Goal: Task Accomplishment & Management: Complete application form

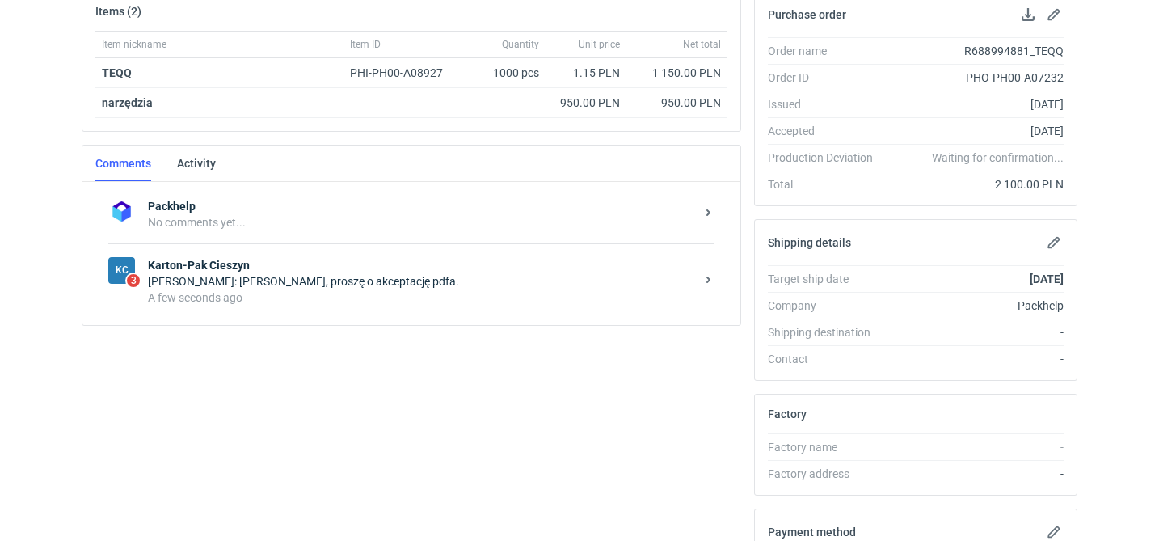
click at [335, 282] on div "[PERSON_NAME]: [PERSON_NAME], proszę o akceptację pdfa." at bounding box center [421, 281] width 547 height 16
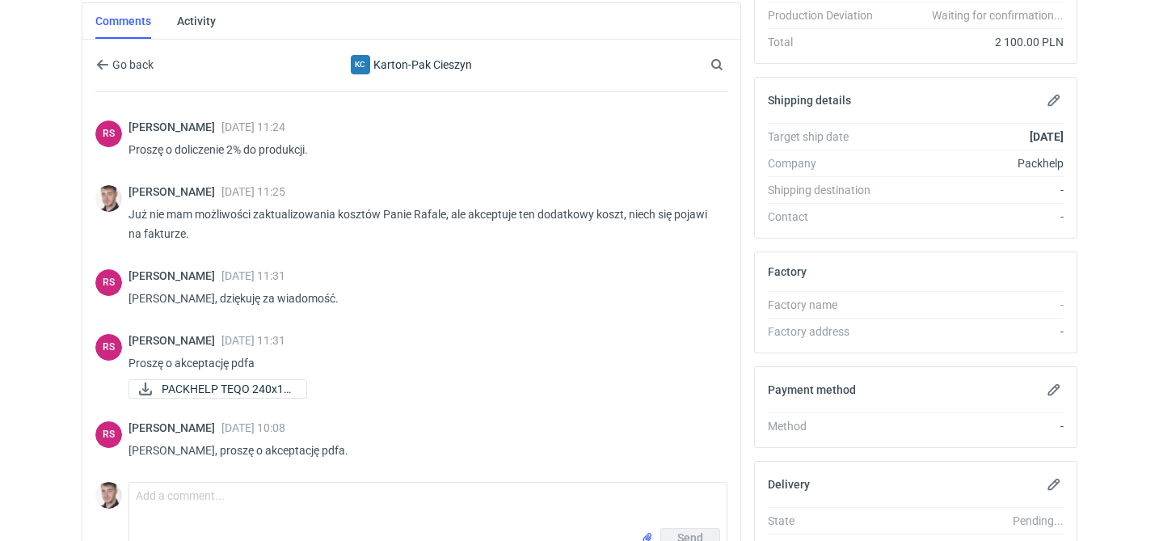
scroll to position [413, 0]
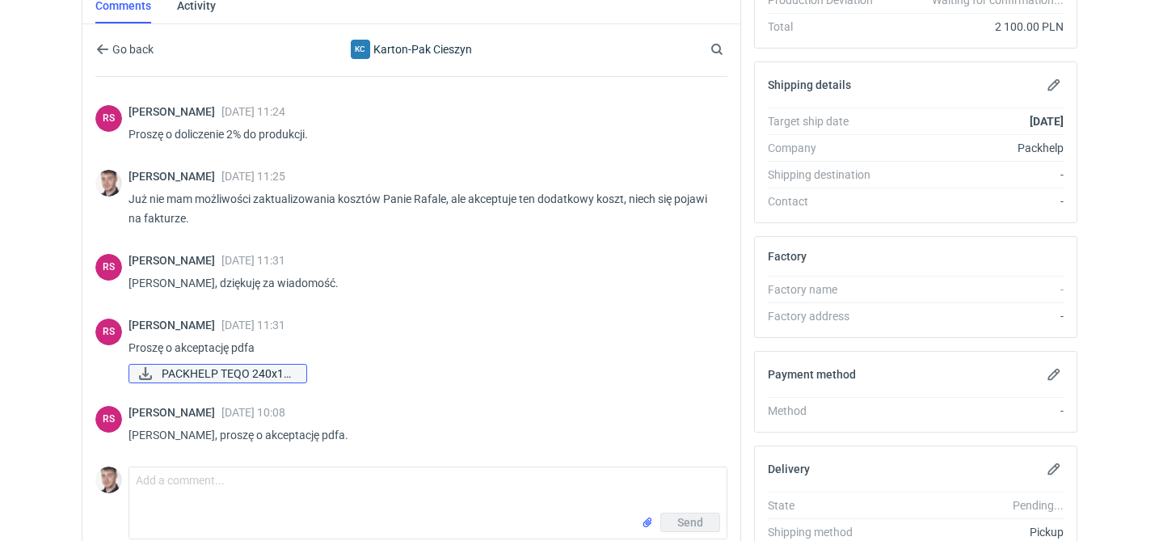
click at [238, 374] on span "PACKHELP TEQO 240x17..." at bounding box center [228, 374] width 132 height 18
click at [246, 464] on div "Comment message Send" at bounding box center [411, 499] width 632 height 79
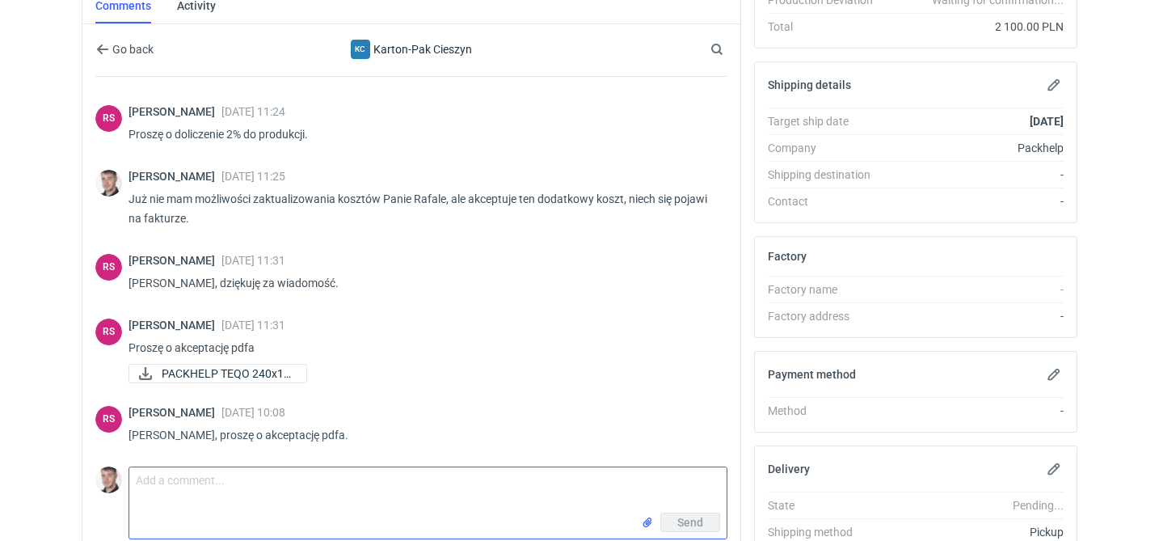
click at [232, 479] on textarea "Comment message" at bounding box center [427, 489] width 597 height 45
type textarea "akceptuje"
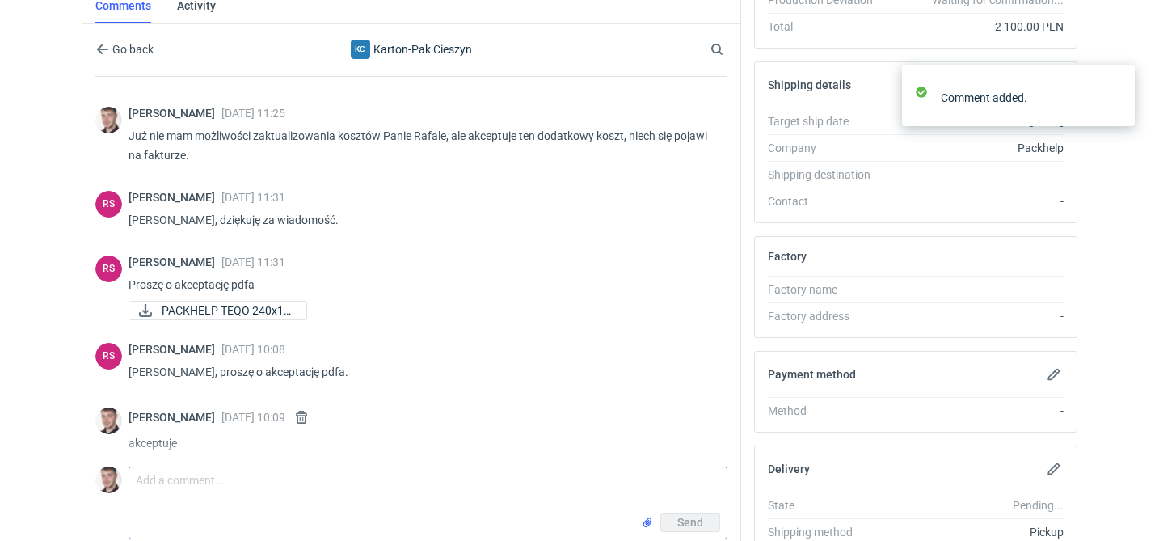
scroll to position [206, 0]
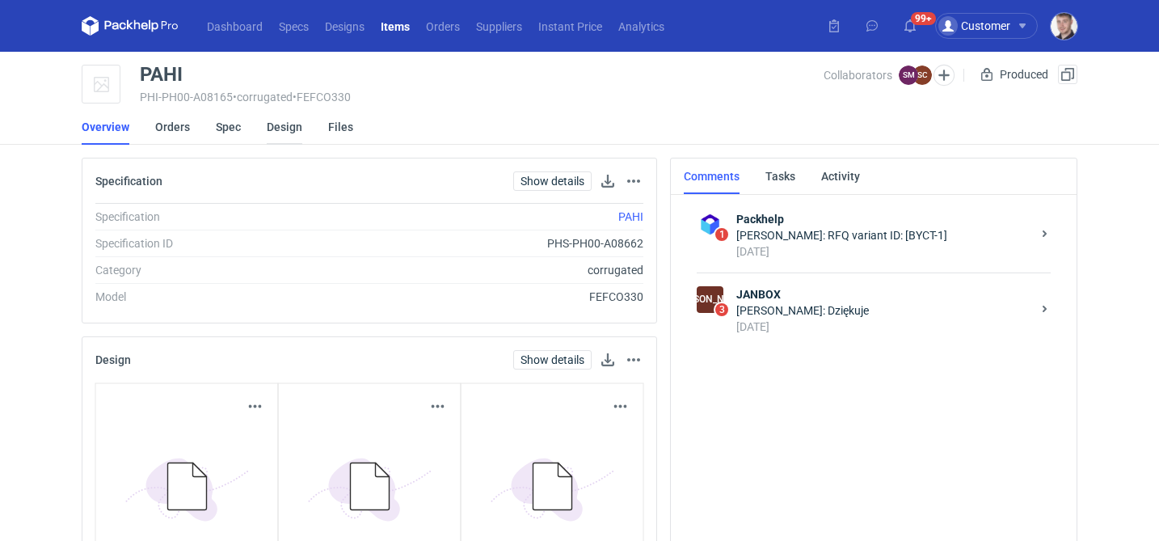
click at [280, 129] on link "Design" at bounding box center [285, 127] width 36 height 36
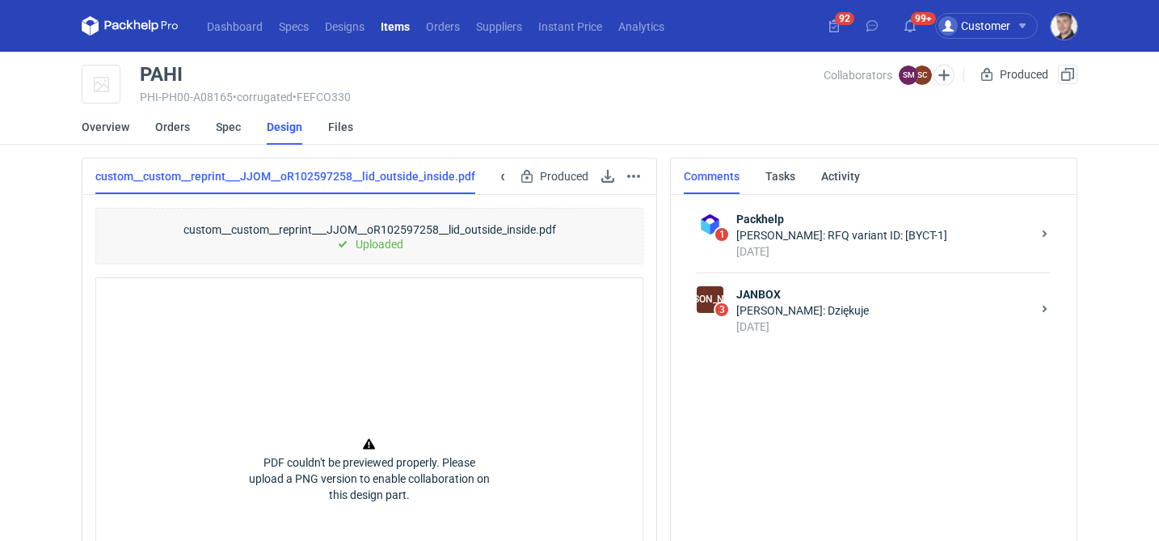
scroll to position [0, 369]
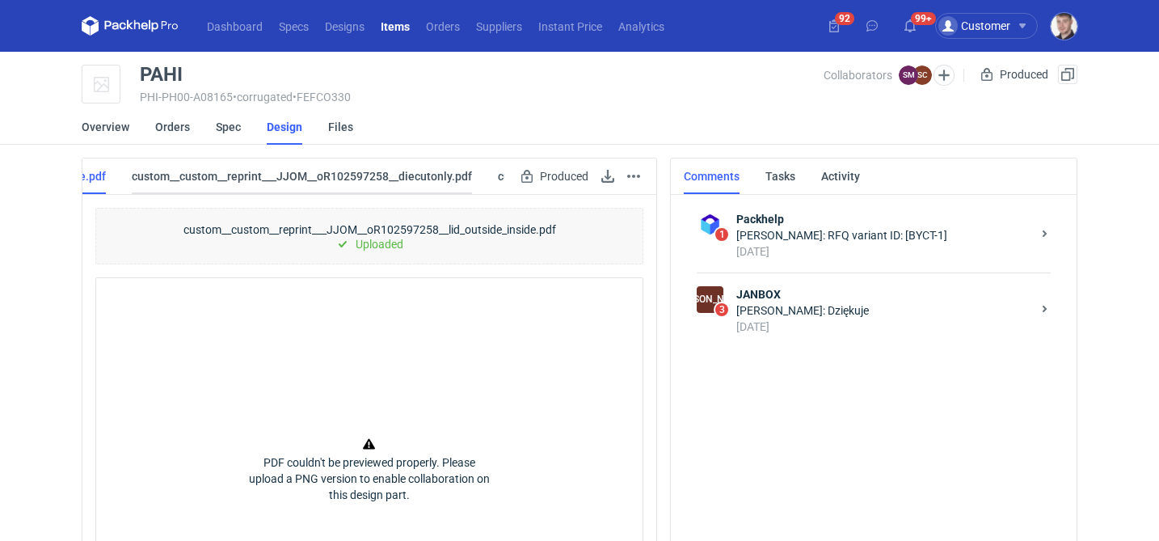
click at [298, 183] on link "custom__custom__reprint___JJOM__oR102597258__diecutonly.pdf" at bounding box center [302, 176] width 340 height 36
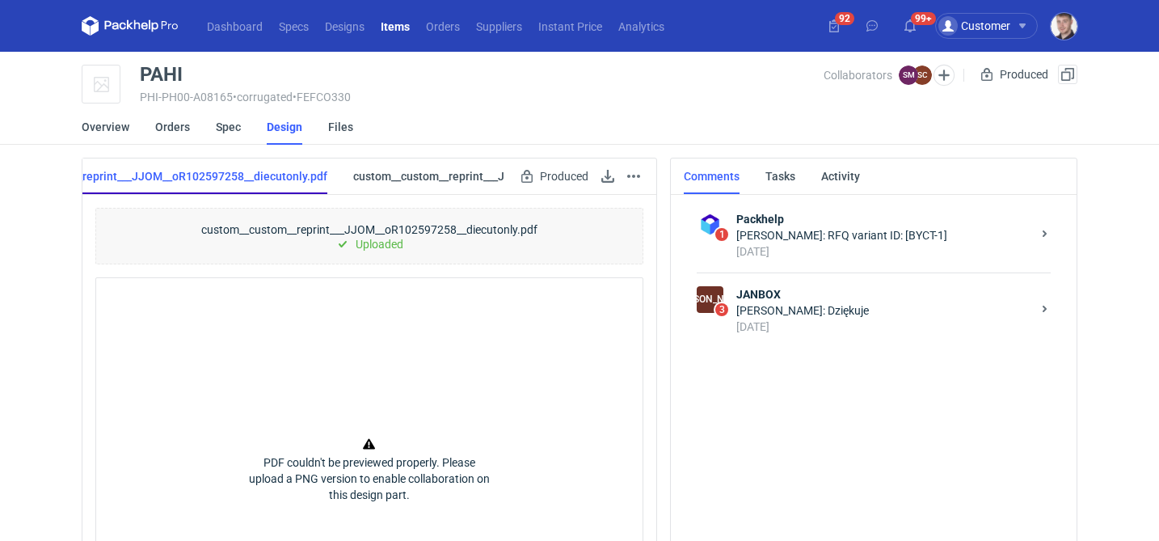
scroll to position [0, 638]
click at [426, 173] on link "custom__custom__reprint___JJOM__oR102597258__base__noprint.pdf" at bounding box center [409, 176] width 359 height 36
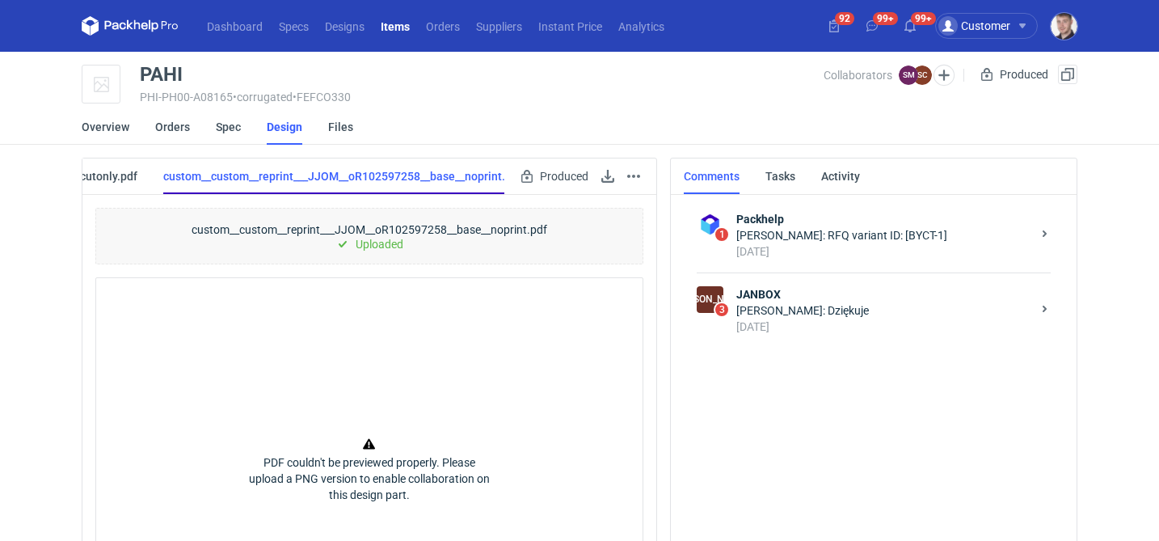
scroll to position [0, 714]
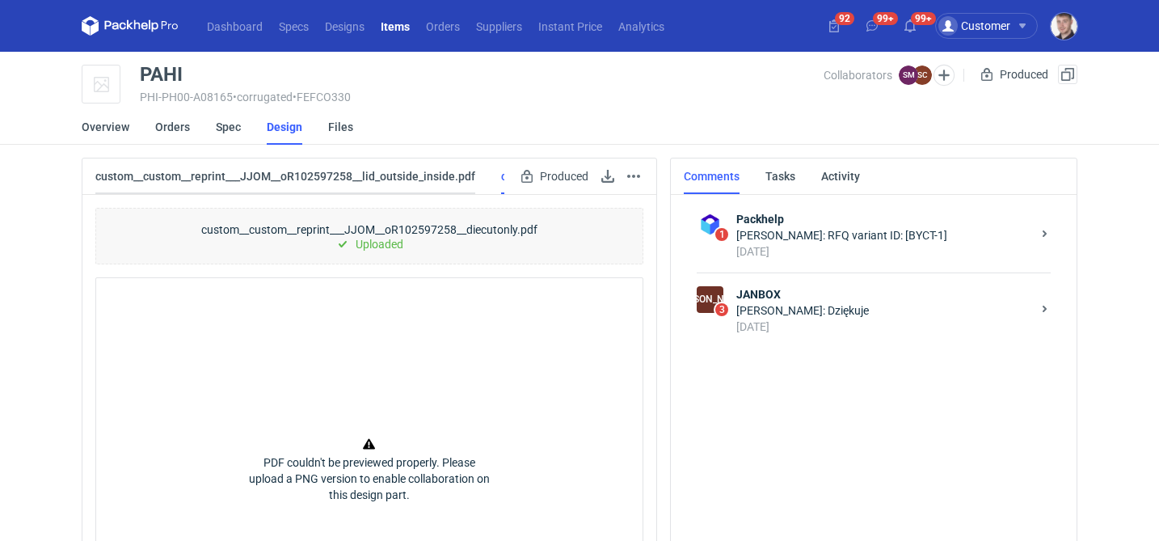
click at [262, 177] on link "custom__custom__reprint___JJOM__oR102597258__lid_outside_inside.pdf" at bounding box center [285, 176] width 380 height 36
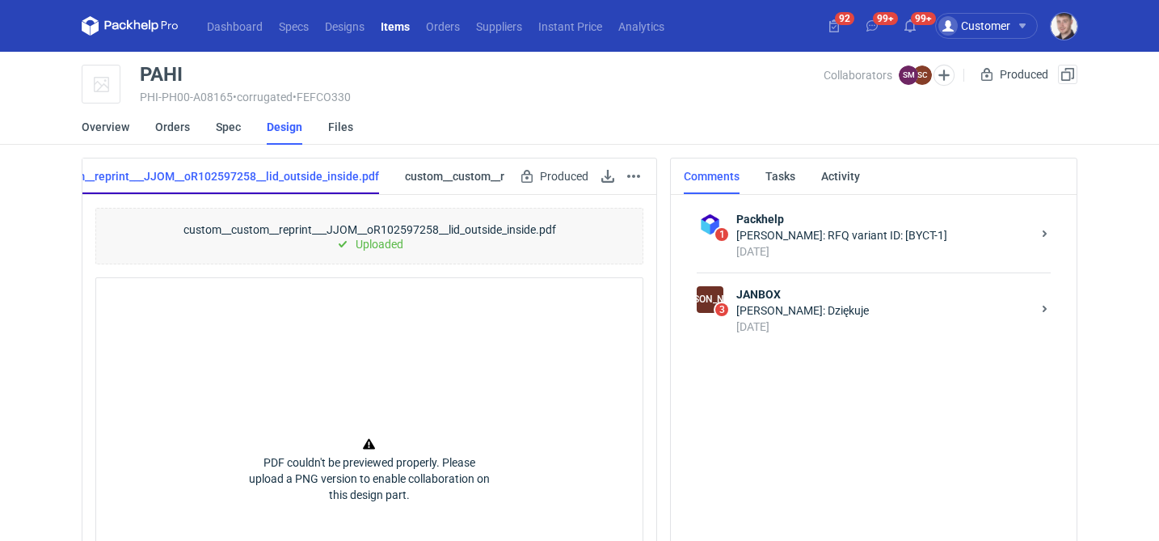
scroll to position [0, 97]
click at [428, 175] on link "custom__custom__reprint___JJOM__oR102597258__diecutonly.pdf" at bounding box center [574, 176] width 340 height 36
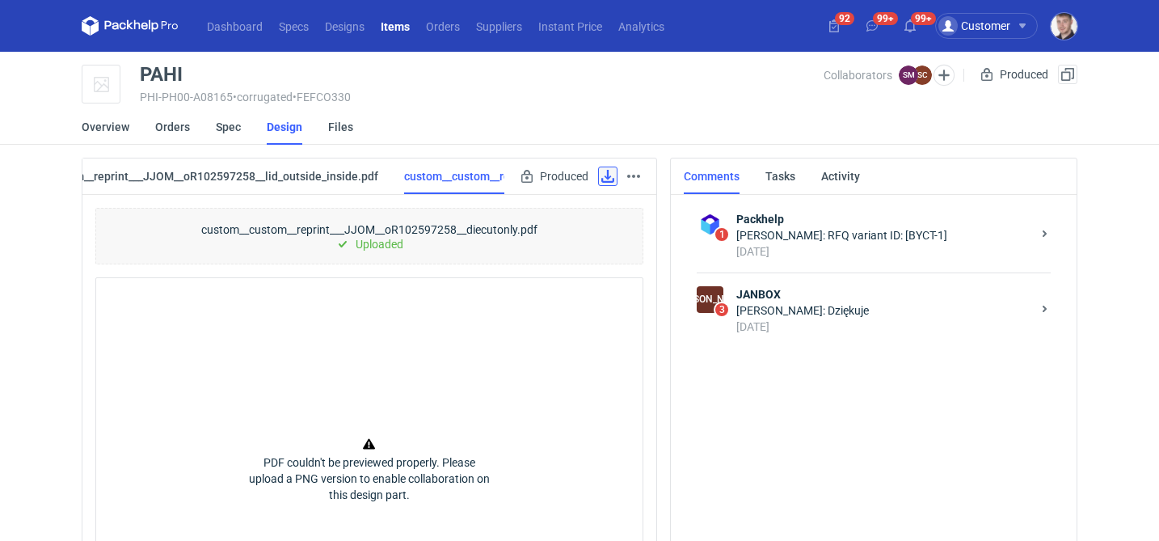
click at [604, 175] on link at bounding box center [607, 176] width 19 height 19
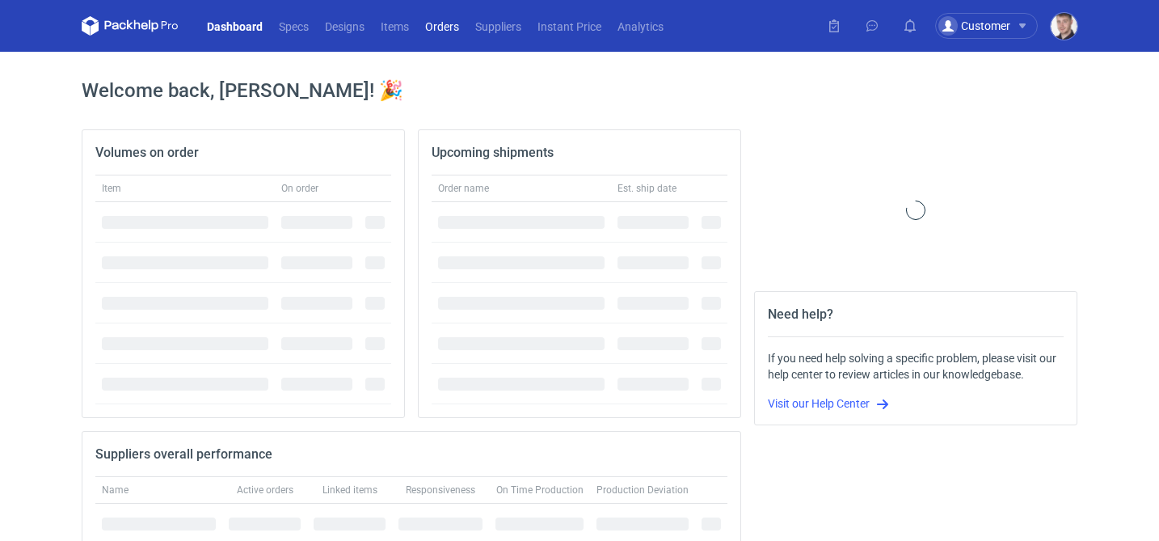
click at [451, 23] on link "Orders" at bounding box center [442, 25] width 50 height 19
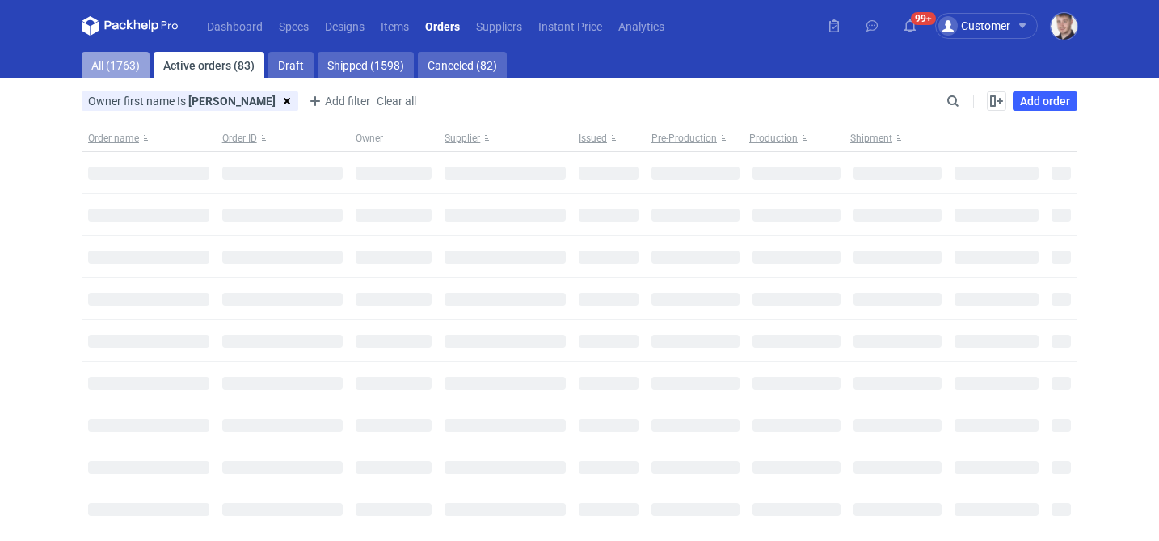
click at [116, 60] on link "All (1763)" at bounding box center [116, 65] width 68 height 26
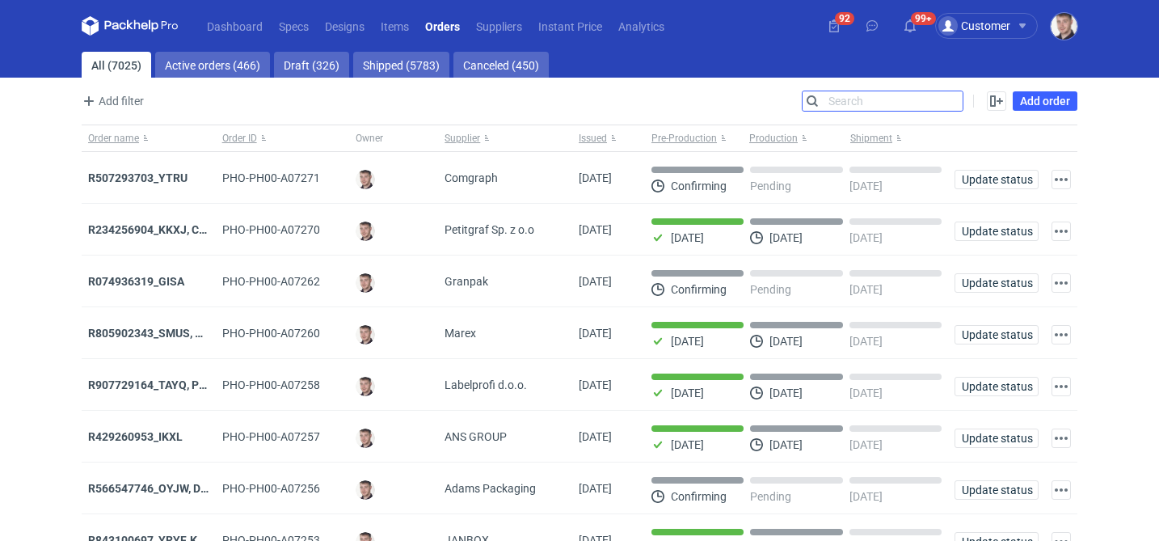
click at [943, 97] on input "Search" at bounding box center [883, 100] width 160 height 19
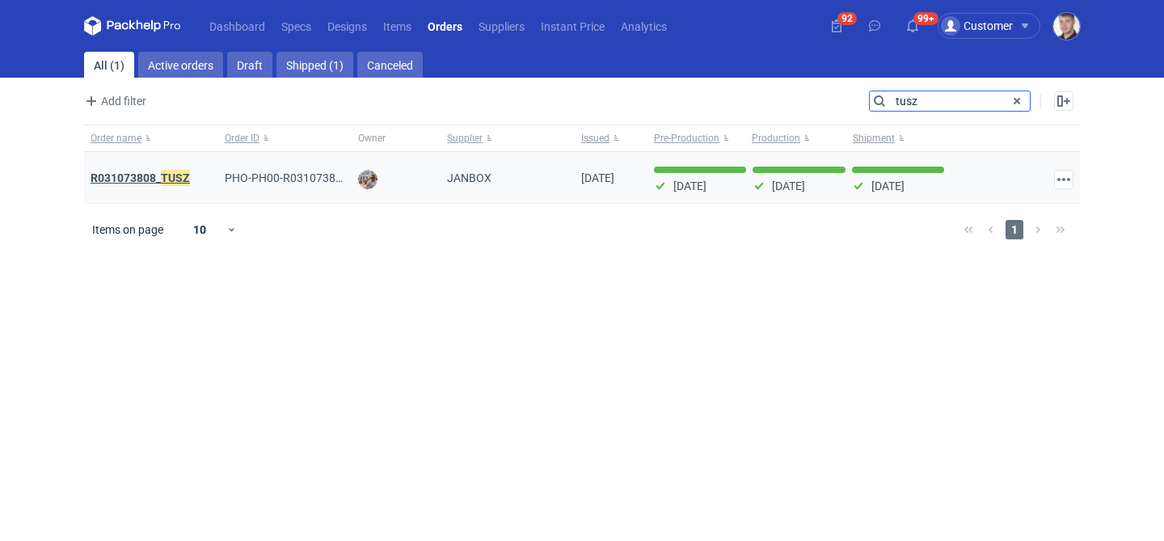
type input "tusz"
click at [174, 173] on em "TUSZ" at bounding box center [175, 178] width 29 height 18
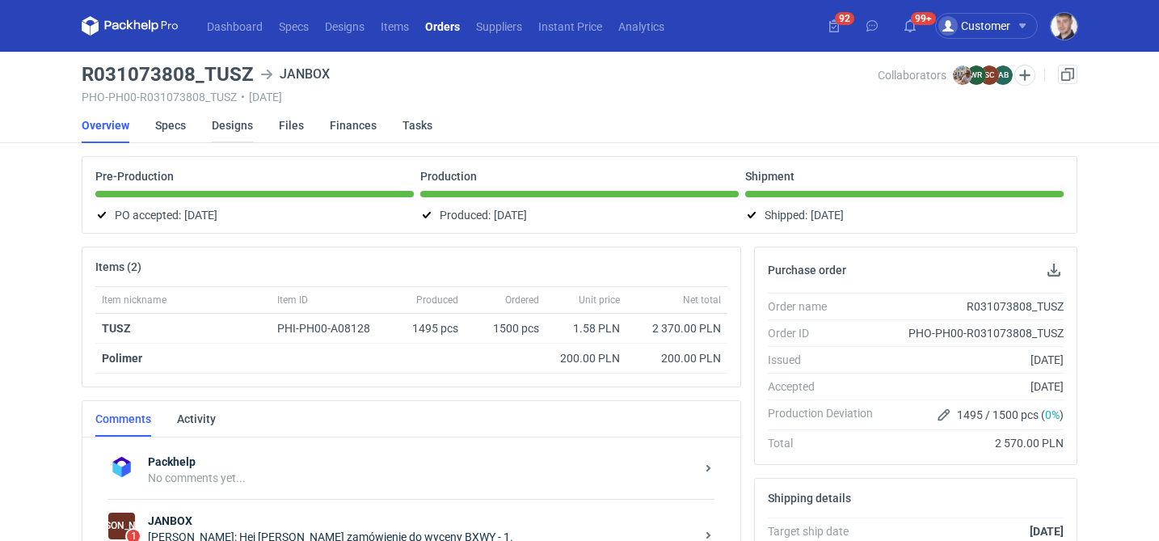
click at [226, 125] on link "Designs" at bounding box center [232, 125] width 41 height 36
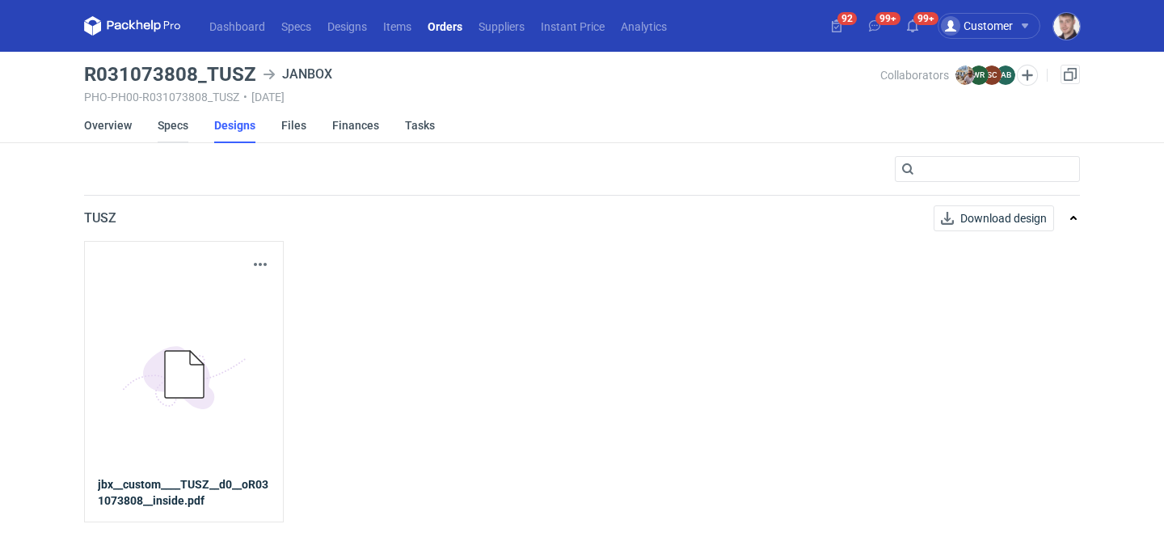
click at [175, 129] on link "Specs" at bounding box center [173, 125] width 31 height 36
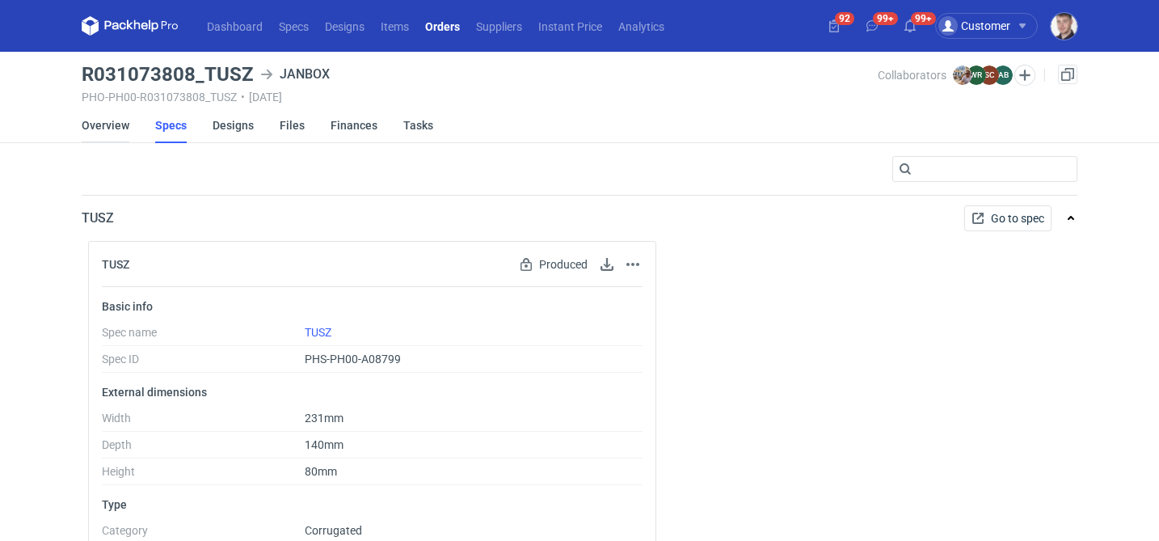
click at [110, 127] on link "Overview" at bounding box center [106, 125] width 48 height 36
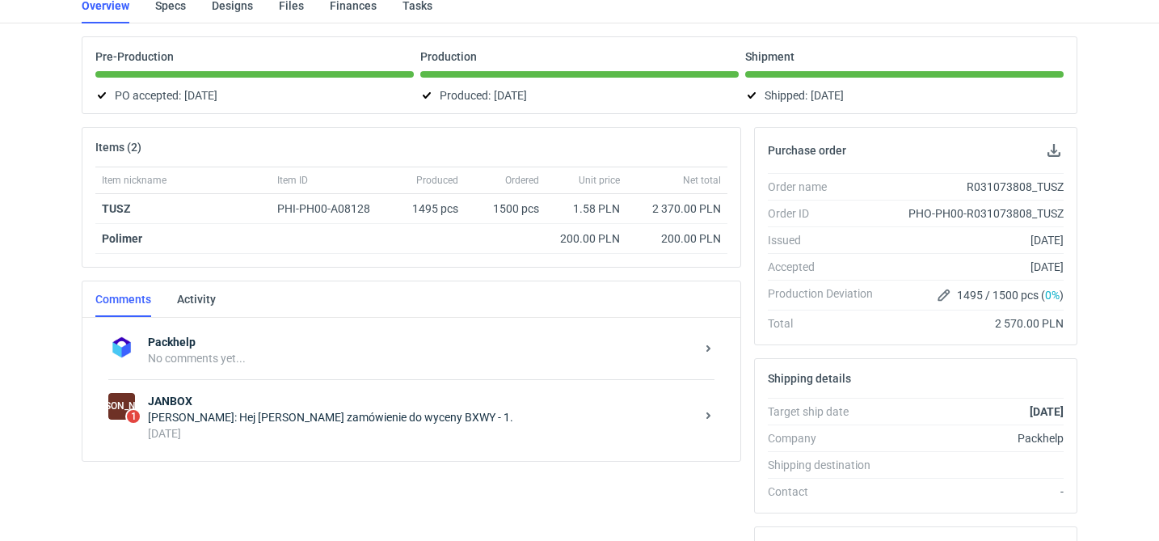
scroll to position [214, 0]
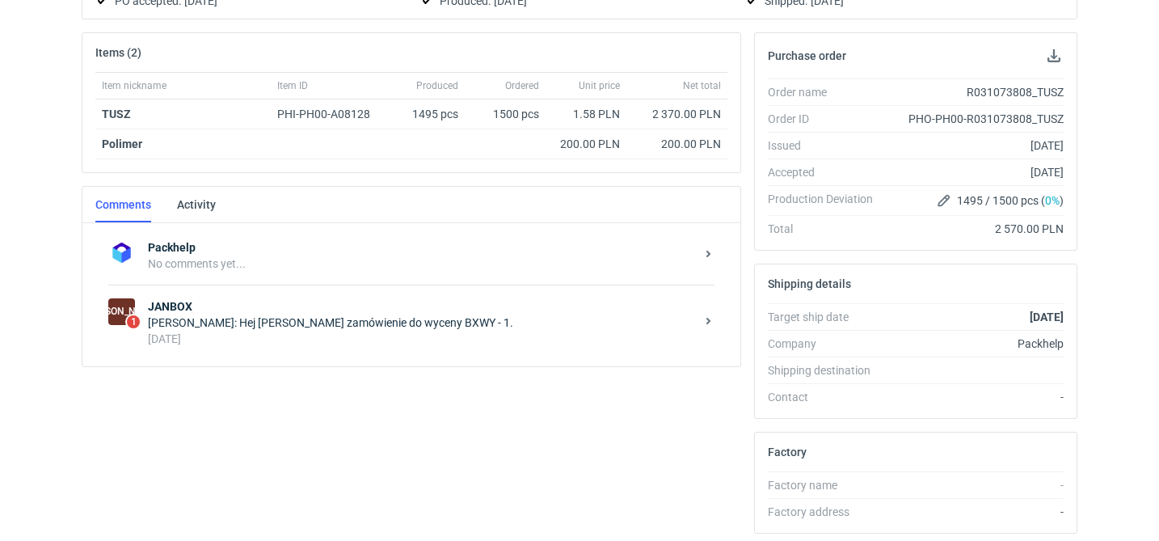
click at [297, 337] on div "7 months ago" at bounding box center [421, 339] width 547 height 16
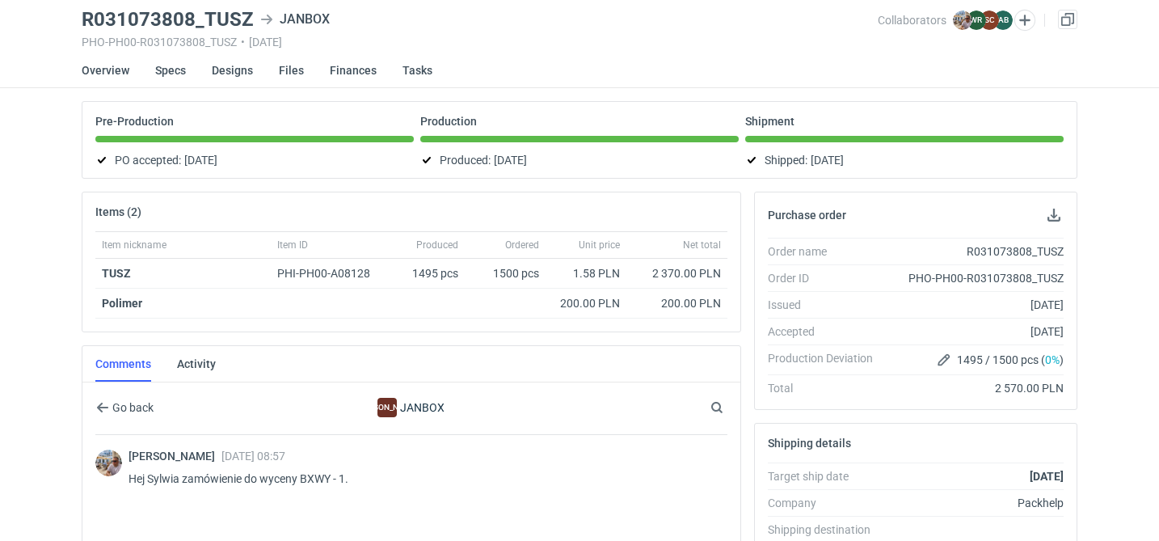
scroll to position [23, 0]
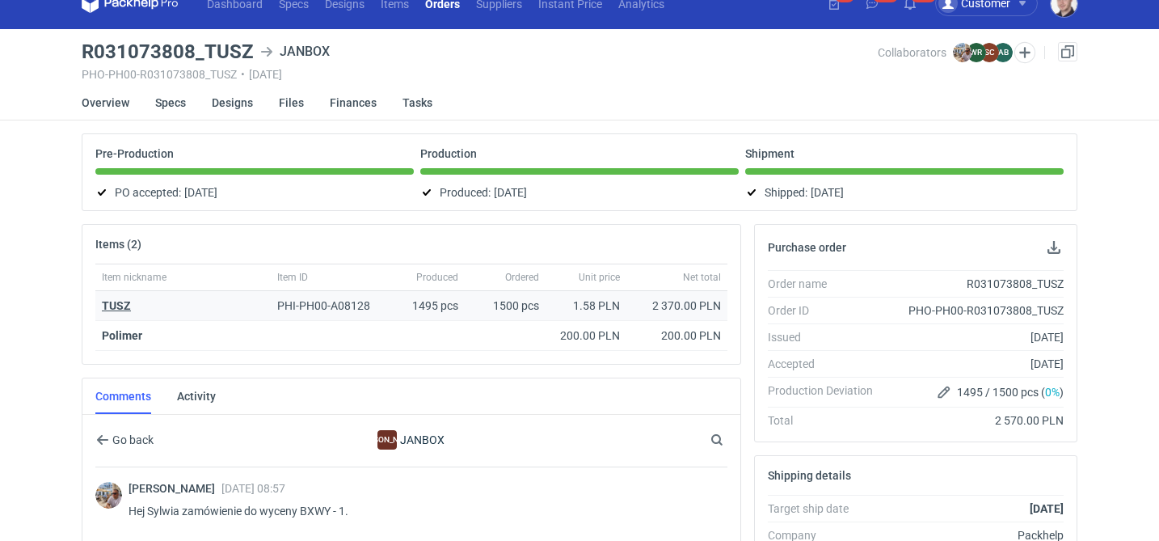
click at [108, 301] on strong "TUSZ" at bounding box center [116, 305] width 29 height 13
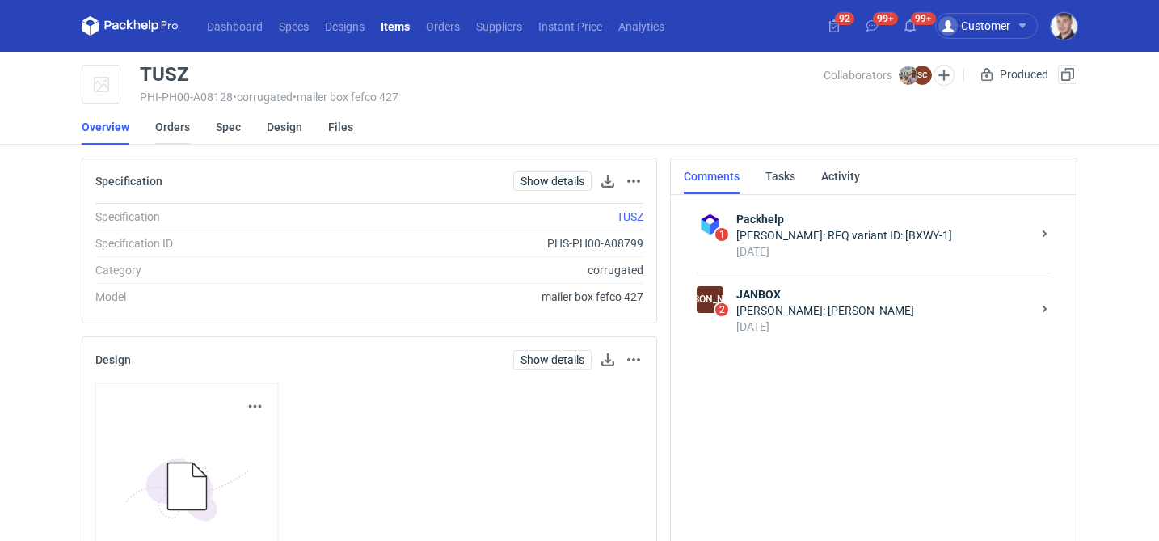
click at [181, 130] on link "Orders" at bounding box center [172, 127] width 35 height 36
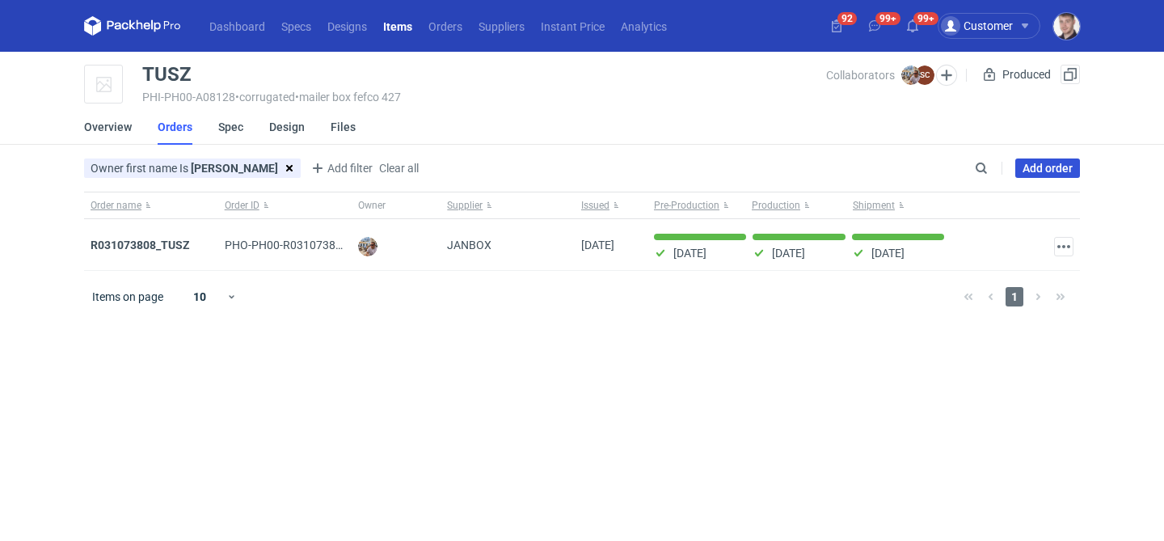
click at [1040, 162] on link "Add order" at bounding box center [1047, 167] width 65 height 19
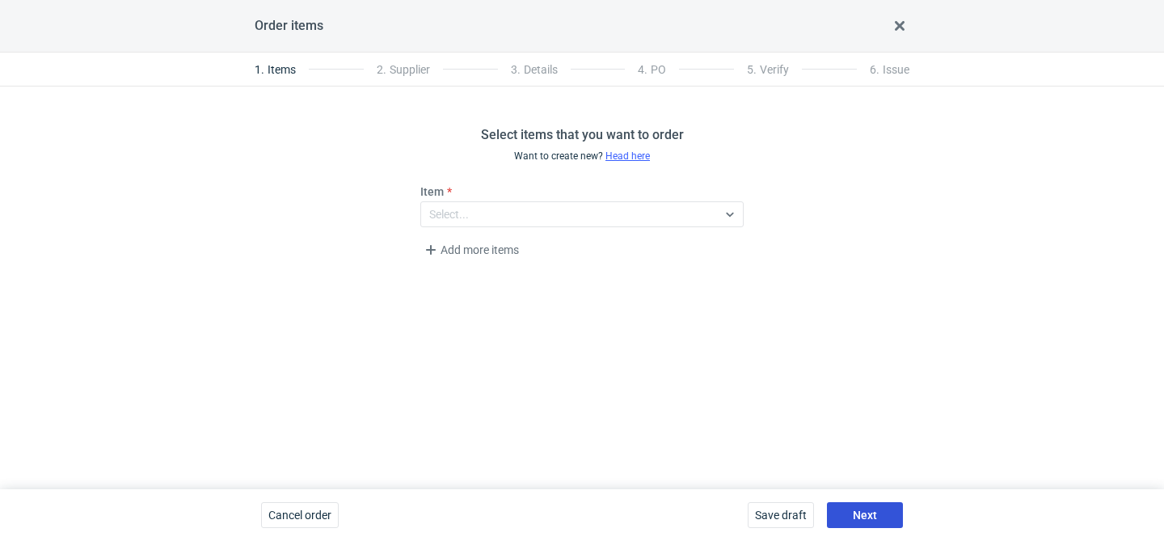
click at [861, 509] on span "Next" at bounding box center [865, 514] width 24 height 11
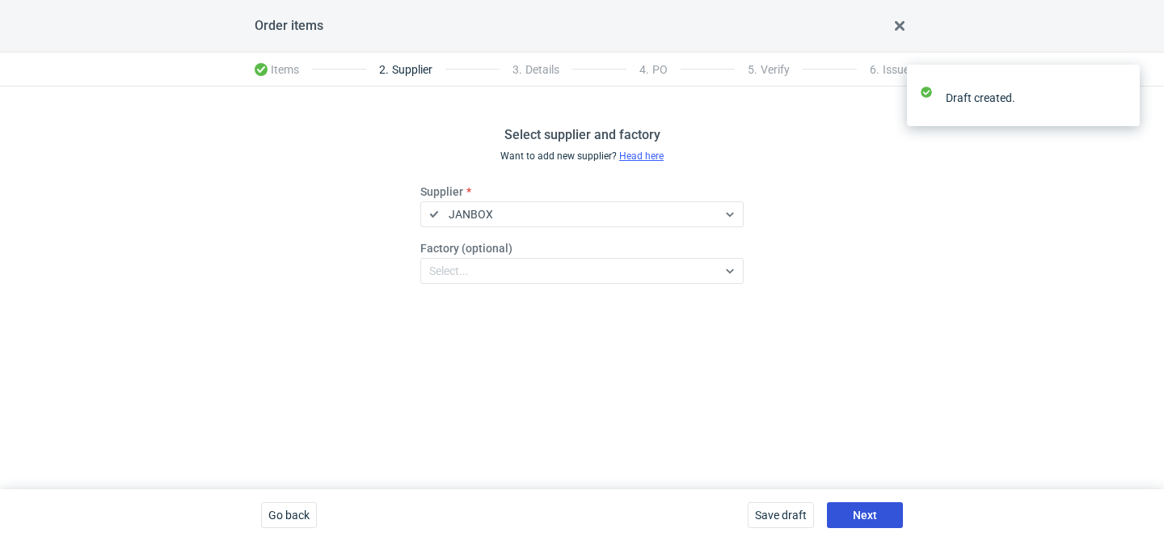
click at [861, 509] on span "Next" at bounding box center [865, 514] width 24 height 11
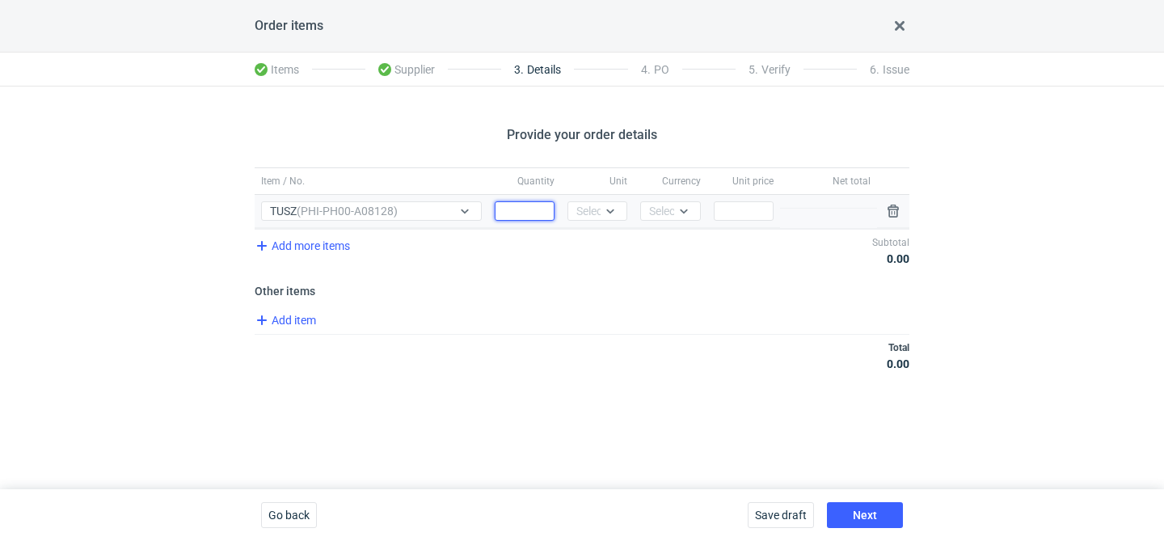
click at [525, 206] on input "Quantity" at bounding box center [525, 210] width 60 height 19
type input "2000"
click at [601, 209] on div at bounding box center [610, 210] width 19 height 13
click at [595, 234] on div "pcs" at bounding box center [597, 245] width 47 height 23
click at [672, 206] on div "Select..." at bounding box center [669, 211] width 40 height 16
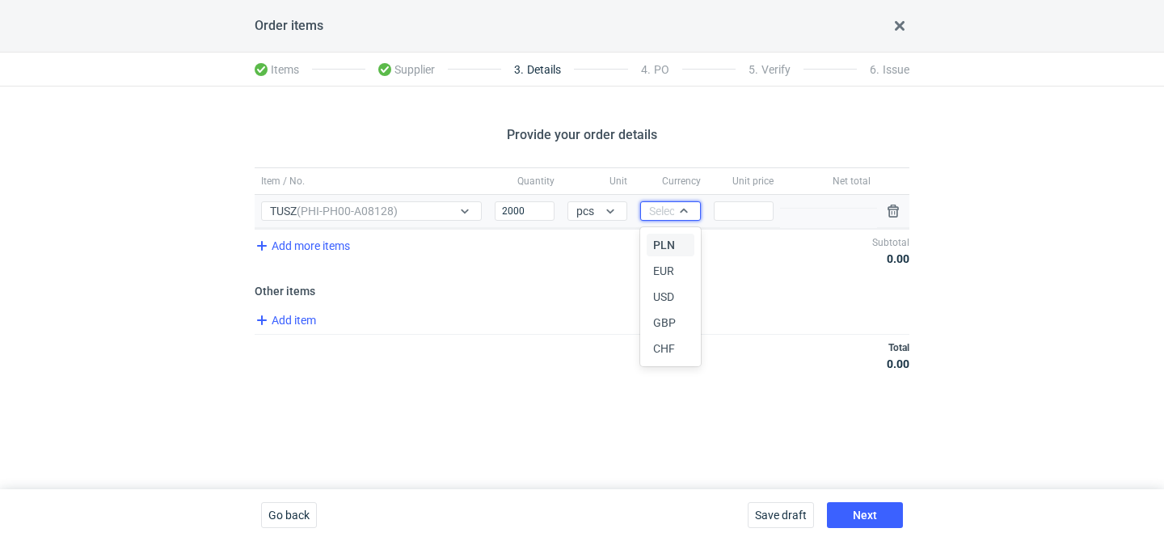
click at [664, 240] on span "PLN" at bounding box center [664, 245] width 22 height 16
click at [737, 214] on input "Price" at bounding box center [744, 210] width 60 height 19
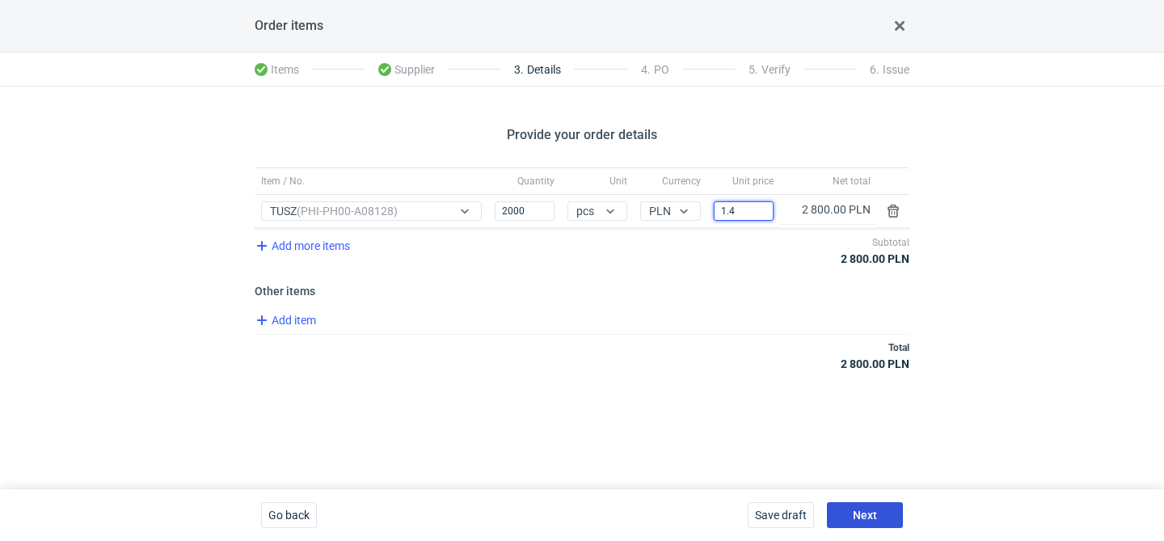
type input "1.4"
click at [870, 516] on span "Next" at bounding box center [865, 514] width 24 height 11
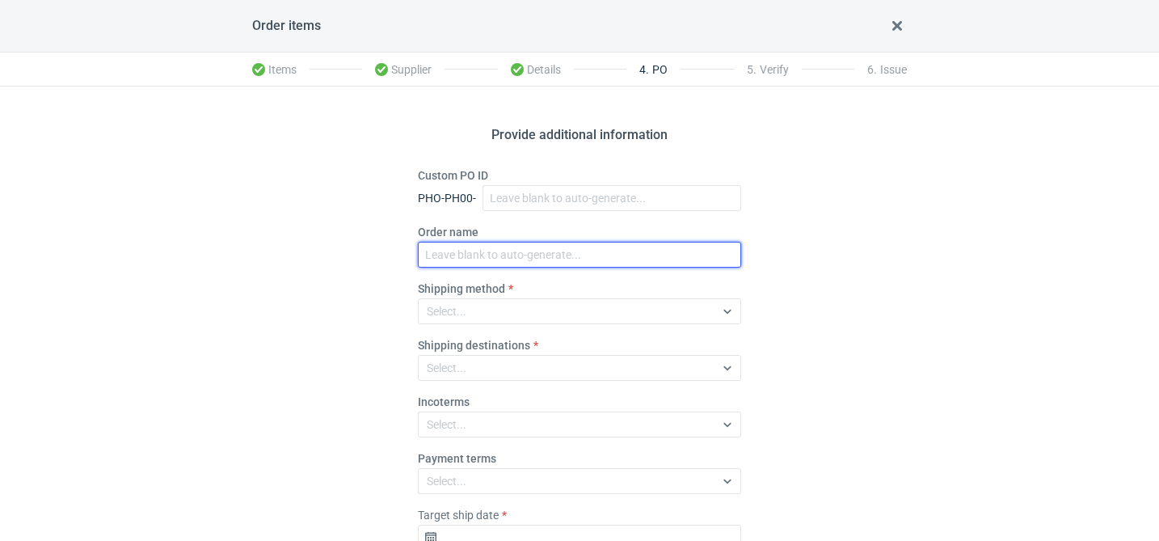
click at [457, 258] on input "Order name" at bounding box center [579, 255] width 323 height 26
paste input "R604522706"
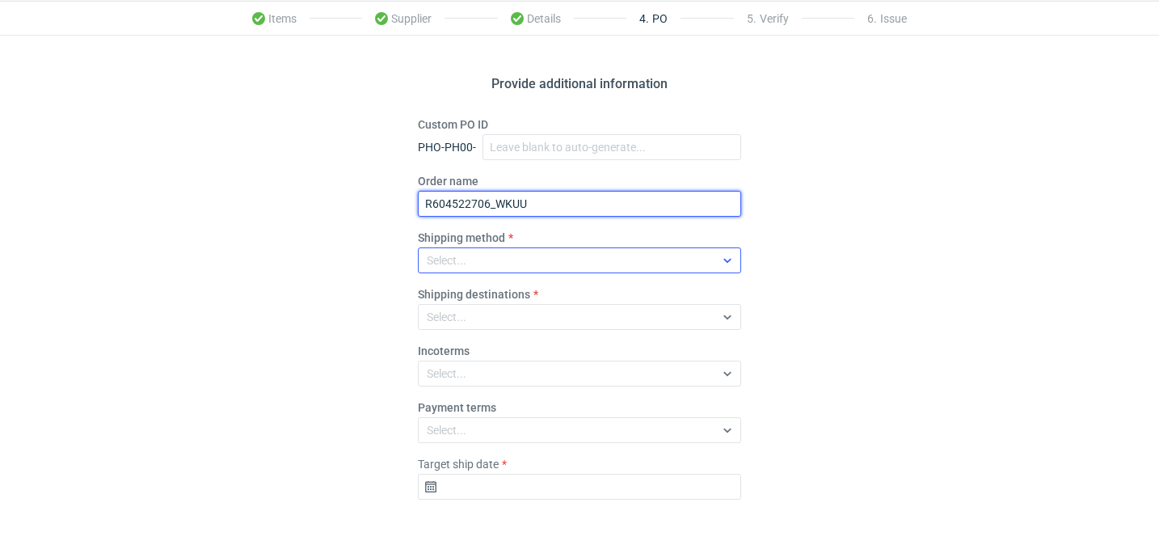
scroll to position [113, 0]
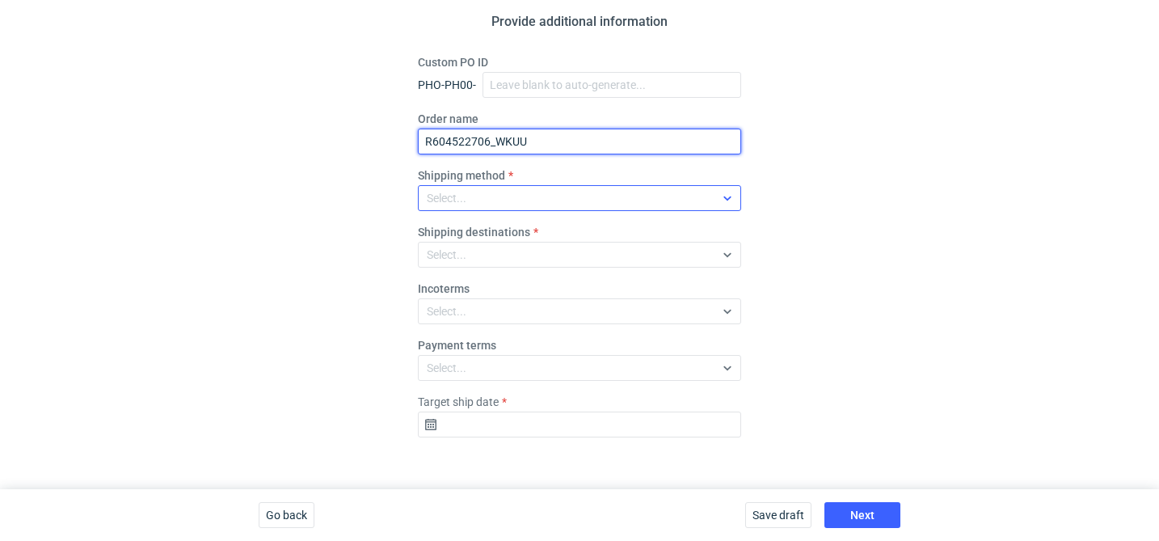
type input "R604522706_WKUU"
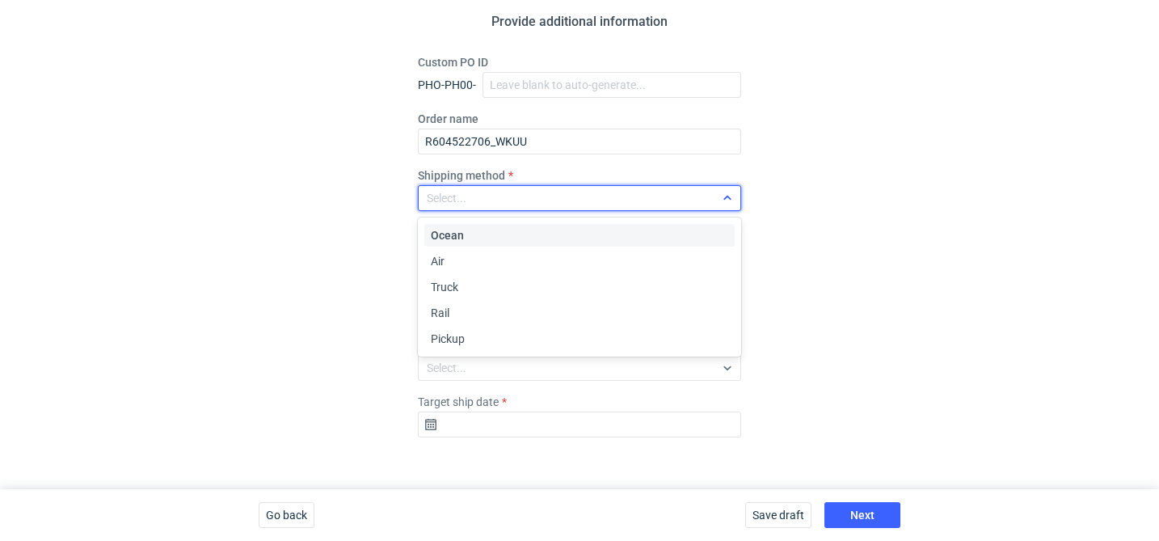
click at [500, 196] on div "Select..." at bounding box center [567, 198] width 296 height 23
click at [467, 327] on div "Pickup" at bounding box center [579, 338] width 310 height 23
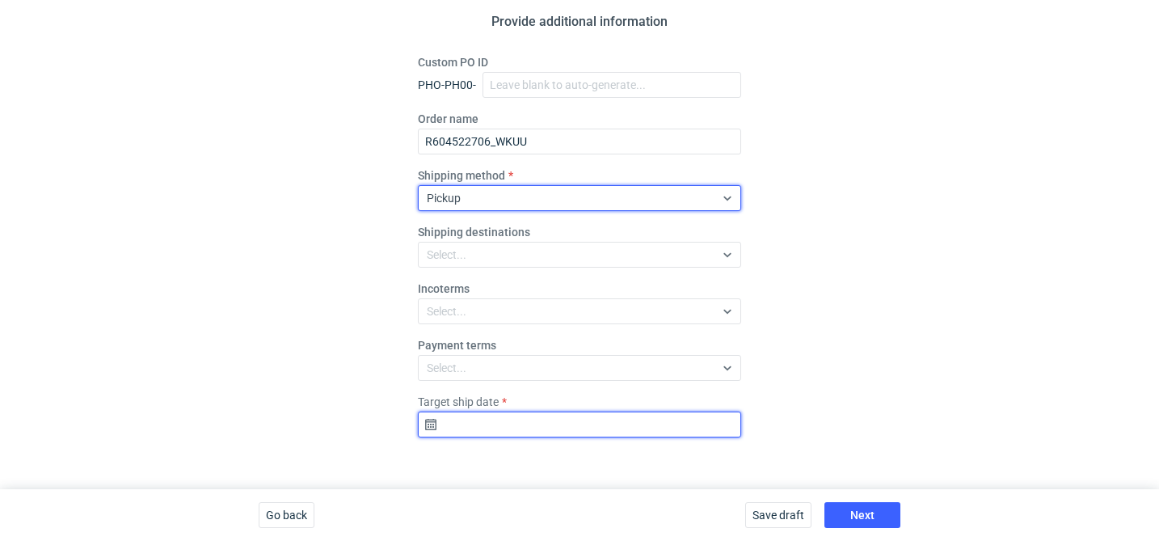
click at [581, 426] on input "Target ship date" at bounding box center [579, 424] width 323 height 26
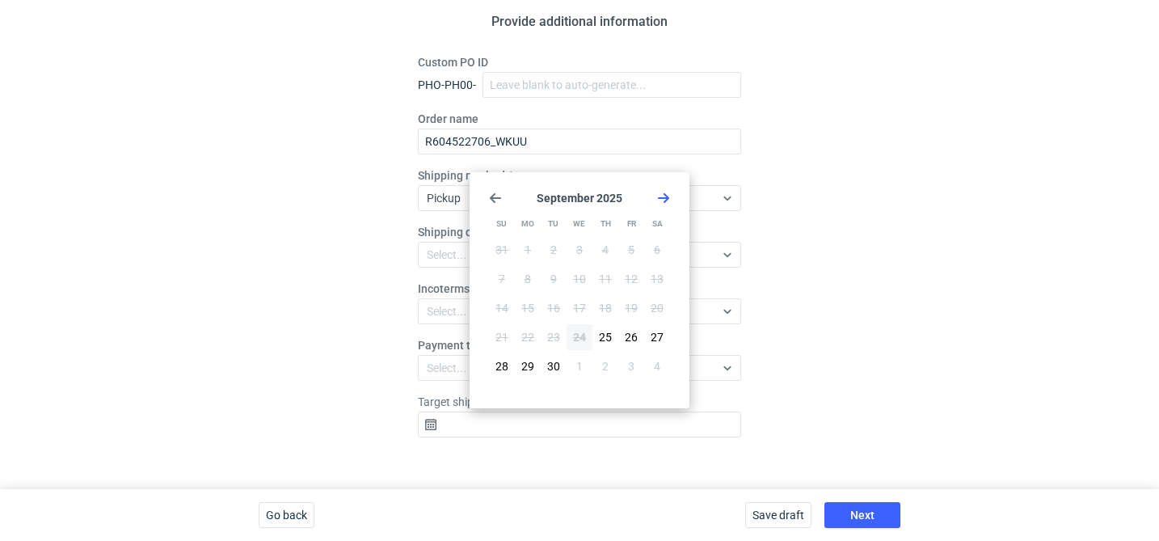
click at [668, 198] on use "Go forward 1 month" at bounding box center [663, 198] width 11 height 10
click at [579, 313] on span "15" at bounding box center [579, 308] width 13 height 16
type input "2025-10-15"
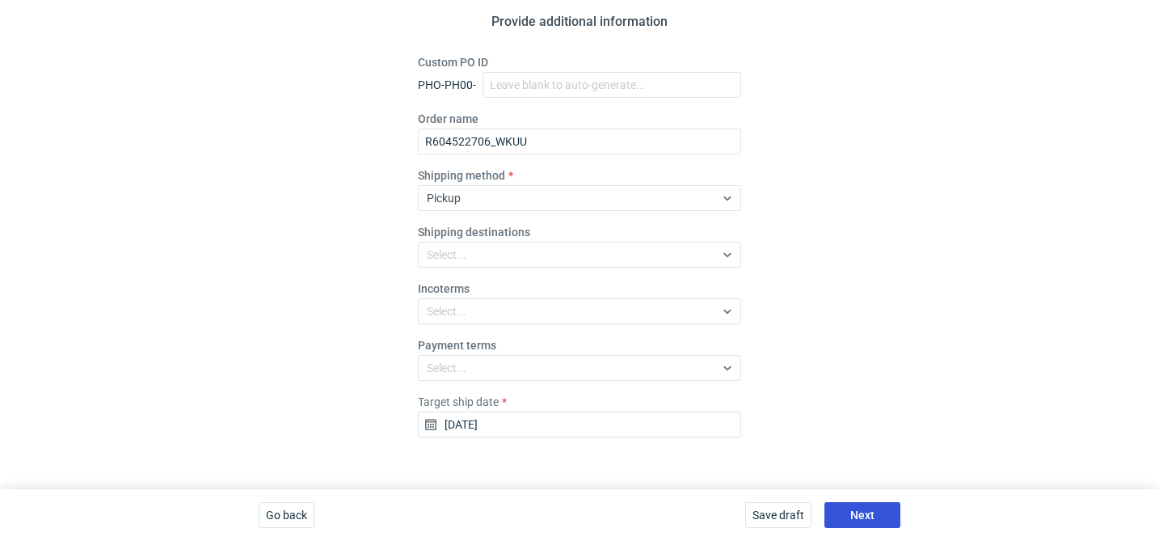
click at [875, 508] on button "Next" at bounding box center [862, 515] width 76 height 26
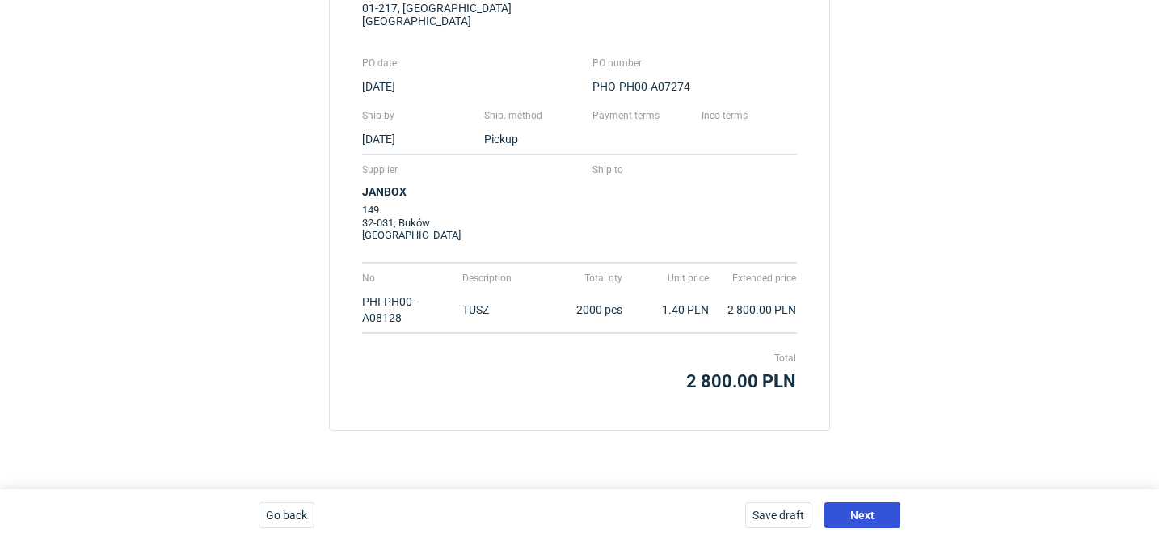
click at [875, 509] on button "Next" at bounding box center [862, 515] width 76 height 26
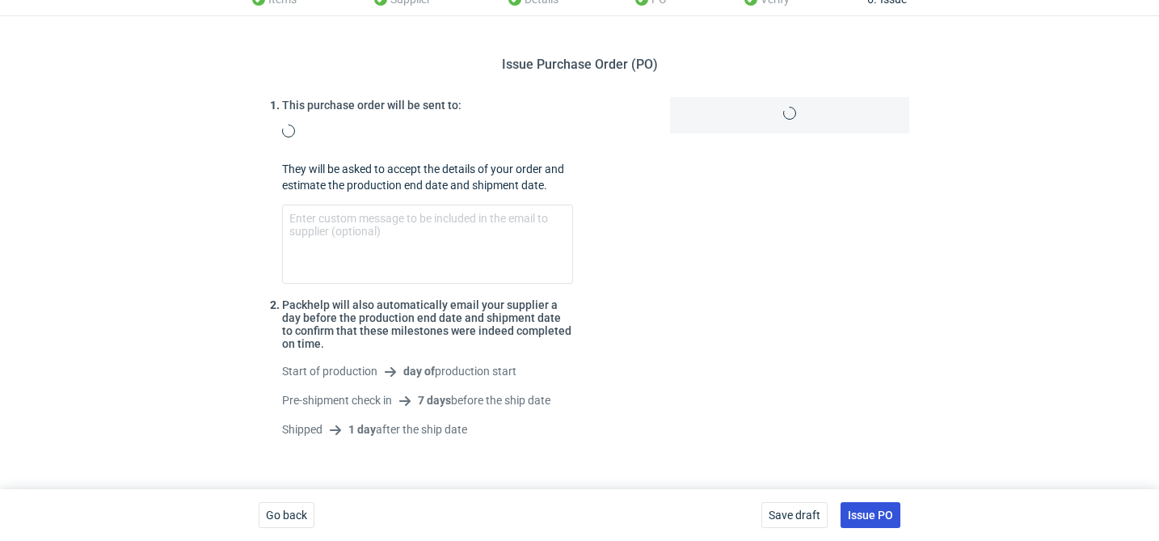
scroll to position [124, 0]
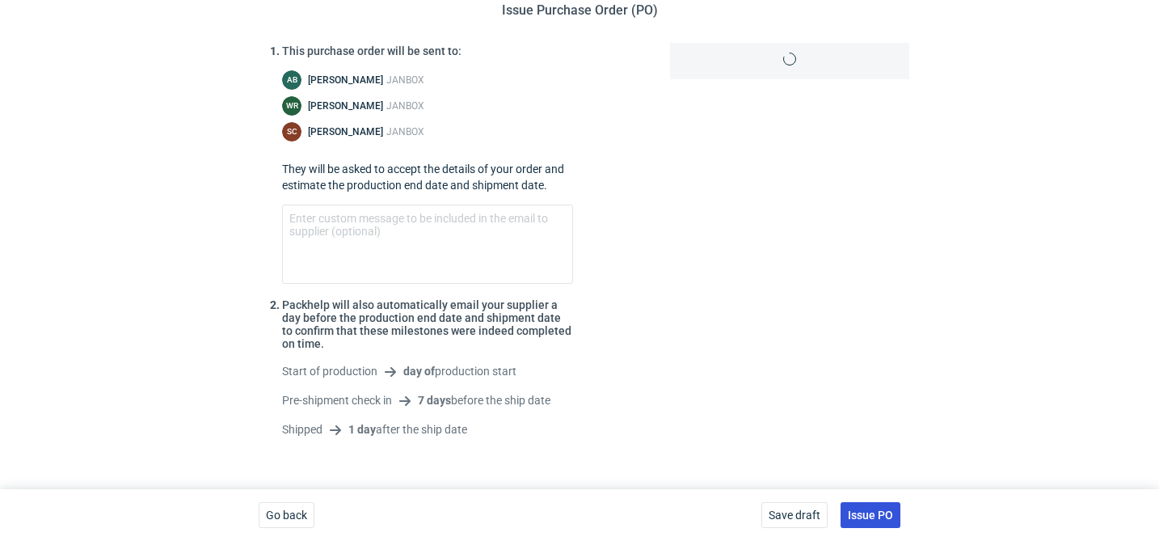
click at [875, 509] on span "Issue PO" at bounding box center [870, 514] width 45 height 11
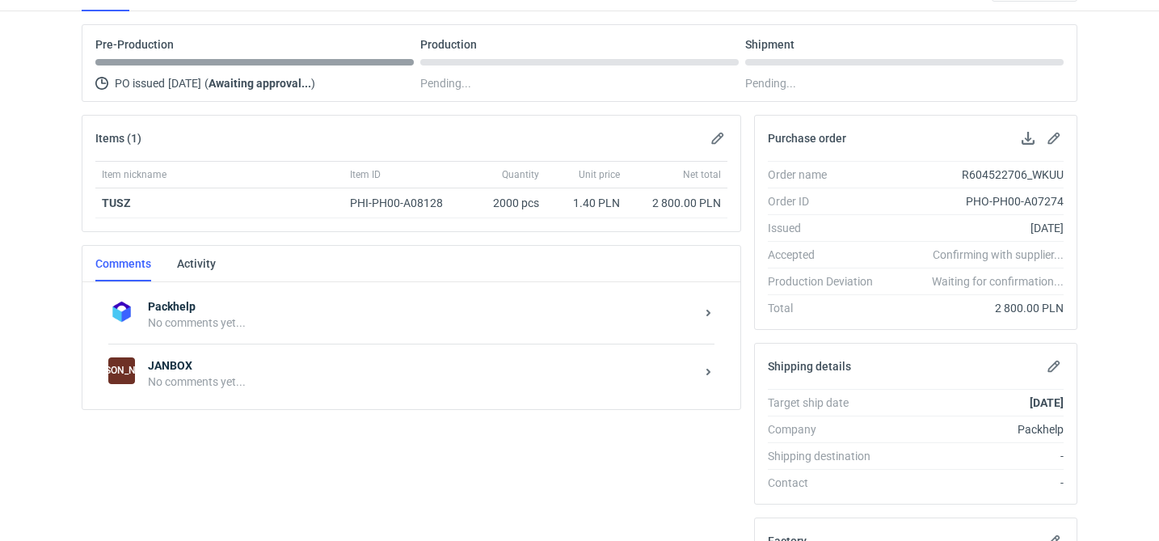
scroll to position [145, 0]
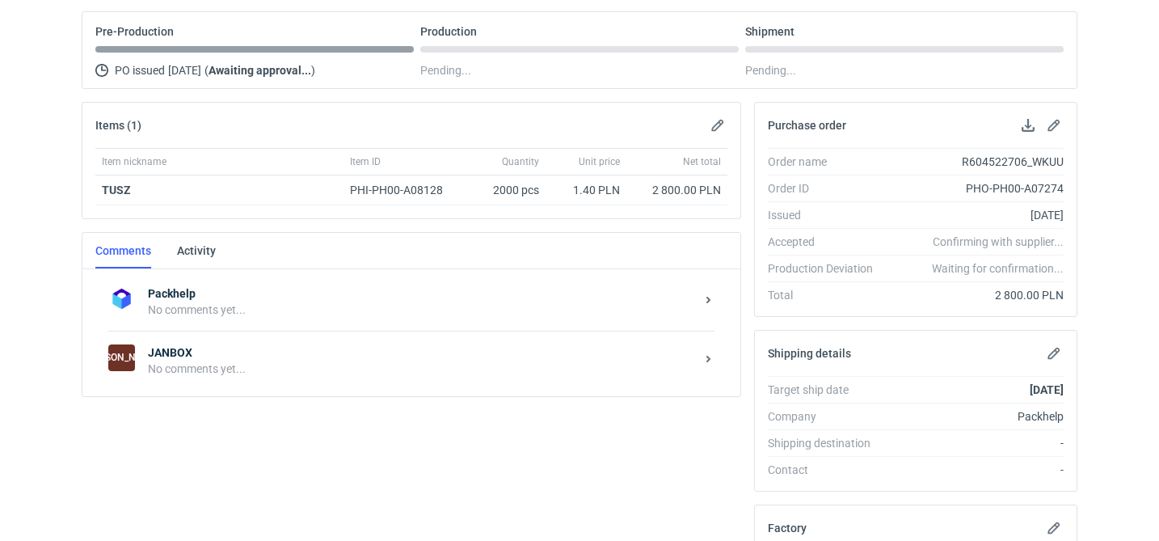
click at [249, 359] on strong "JANBOX" at bounding box center [421, 352] width 547 height 16
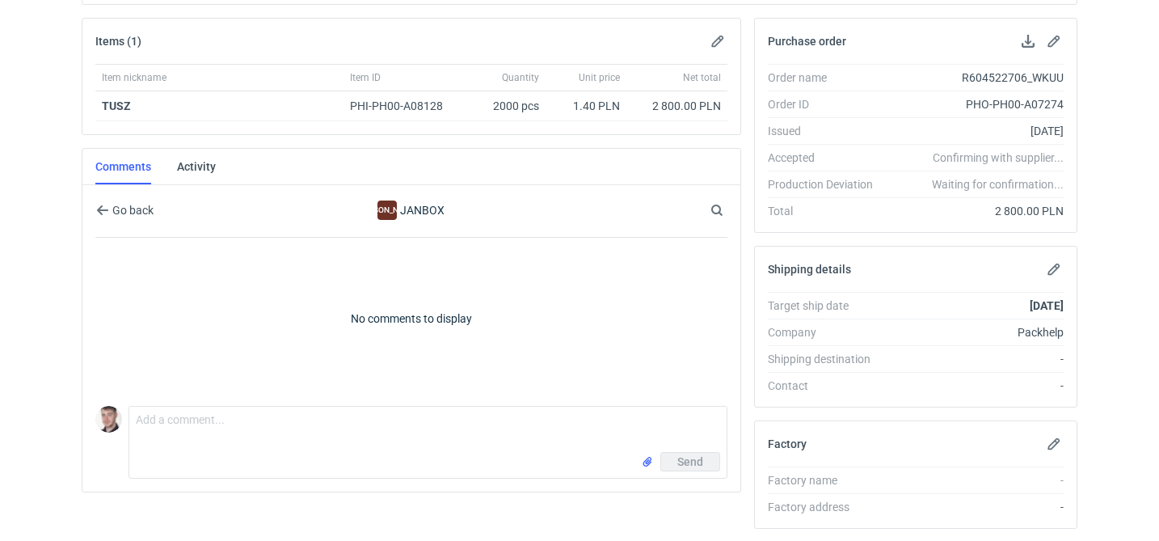
scroll to position [244, 0]
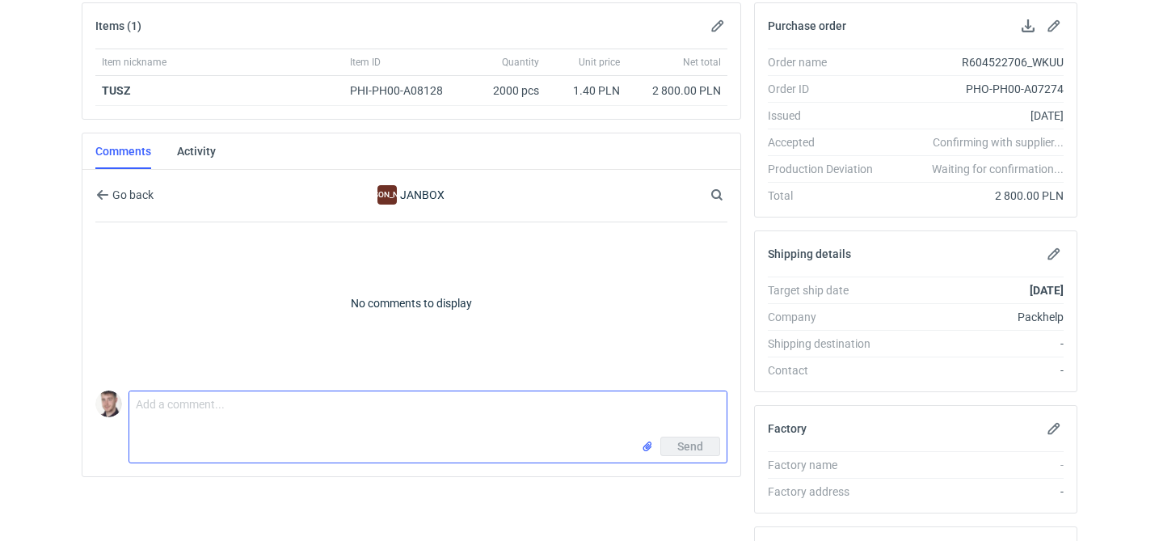
click at [195, 418] on textarea "Comment message" at bounding box center [427, 413] width 597 height 45
paste textarea "CBMG - 1"
type textarea "wycena CBMG - 1"
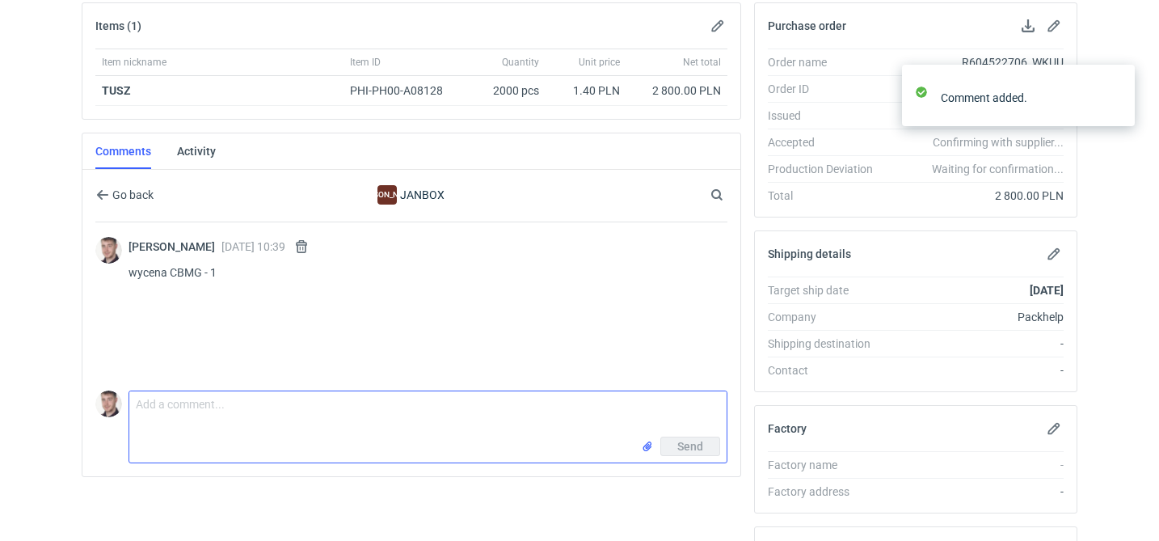
click at [200, 413] on textarea "Comment message" at bounding box center [427, 413] width 597 height 45
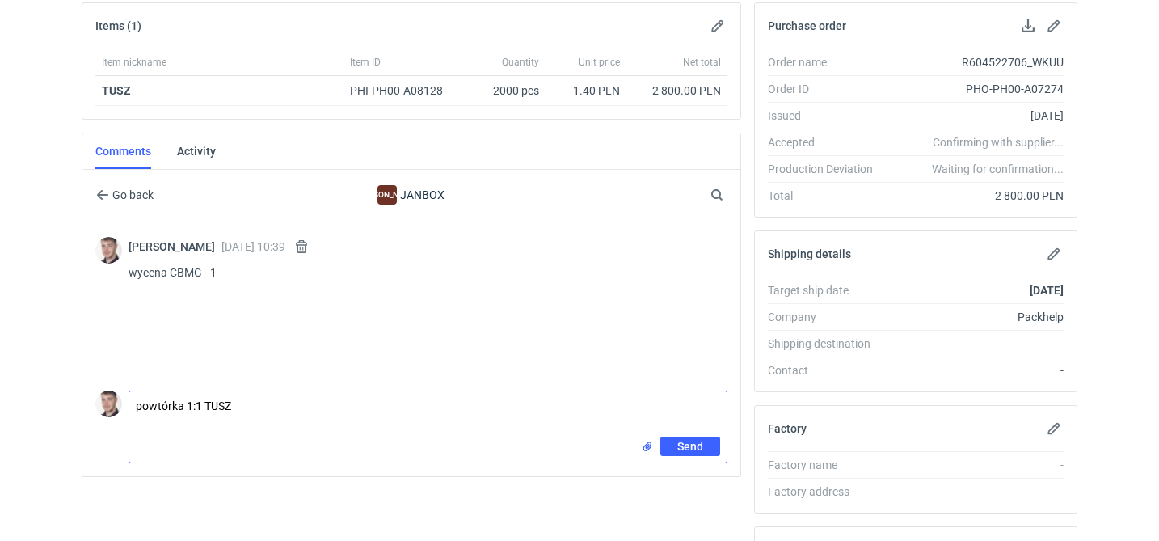
type textarea "powtórka 1:1 TUSZ"
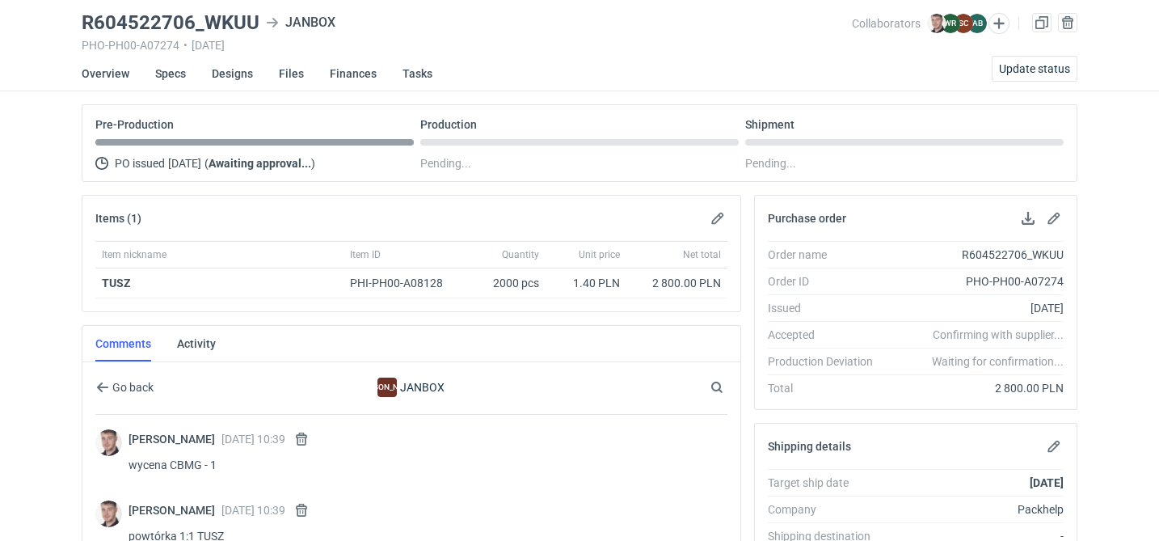
scroll to position [0, 0]
